Goal: Register for event/course

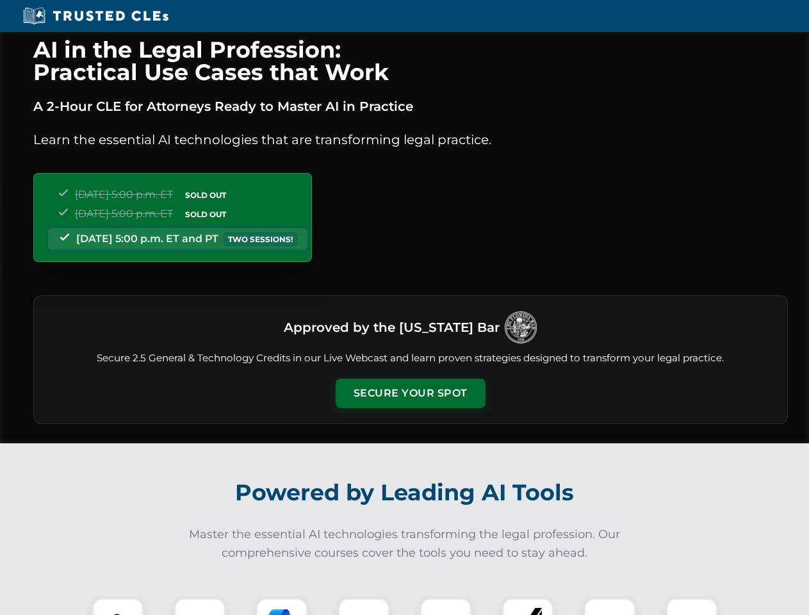
click at [410, 393] on button "Secure Your Spot" at bounding box center [411, 393] width 150 height 29
click at [118, 607] on img at bounding box center [117, 623] width 37 height 37
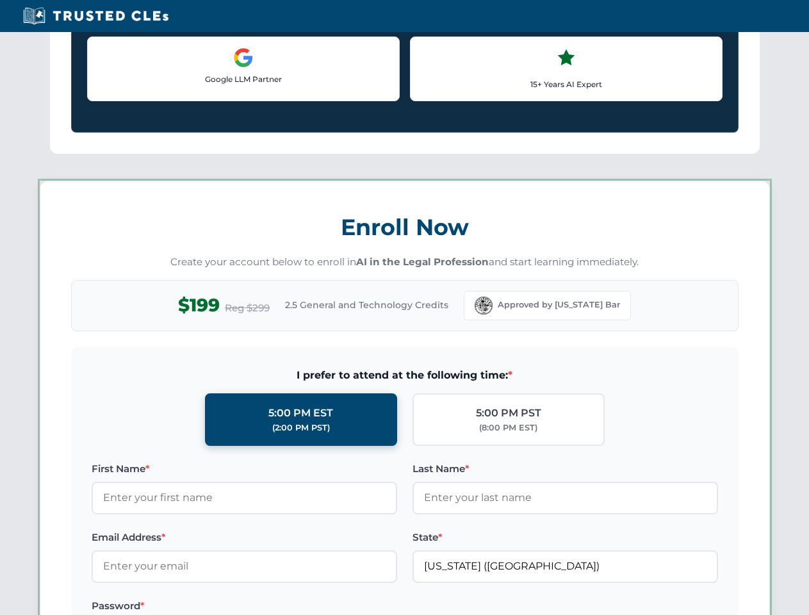
click at [282, 607] on label "Password *" at bounding box center [245, 605] width 306 height 15
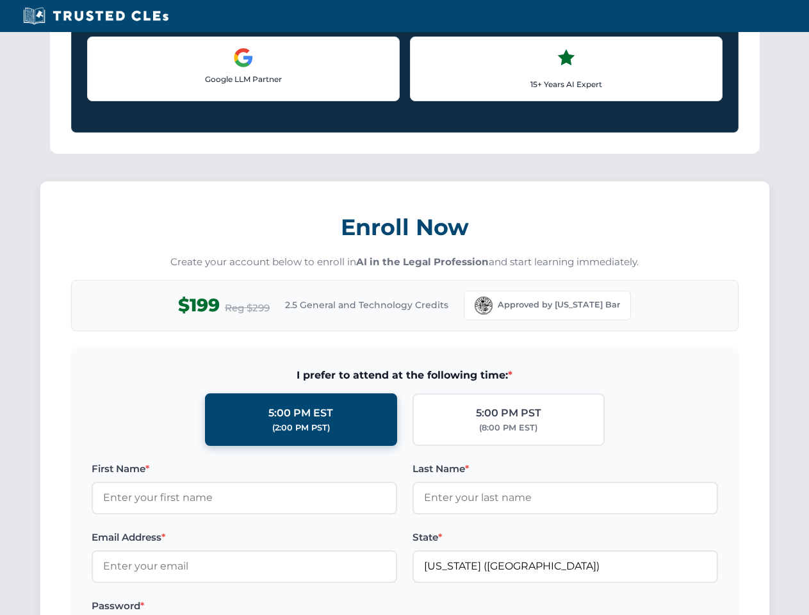
scroll to position [1257, 0]
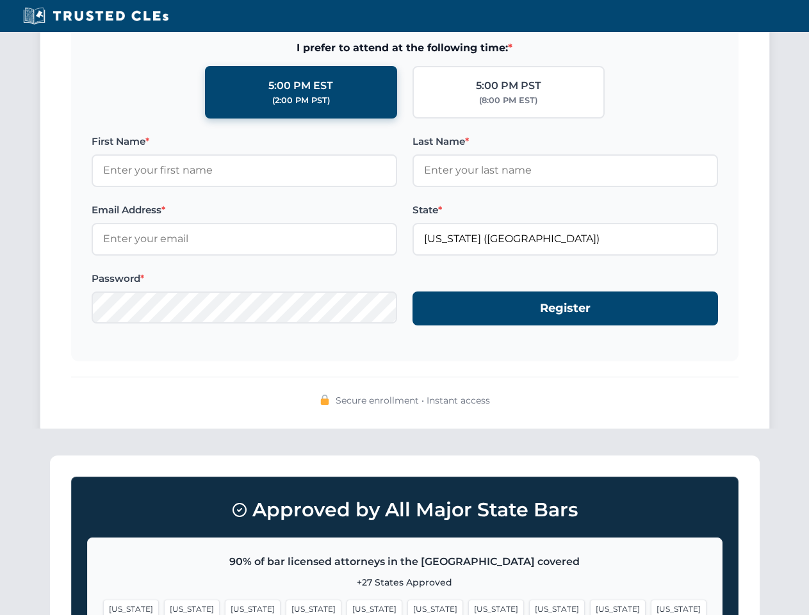
click at [590, 607] on span "[US_STATE]" at bounding box center [618, 608] width 56 height 19
